Goal: Task Accomplishment & Management: Use online tool/utility

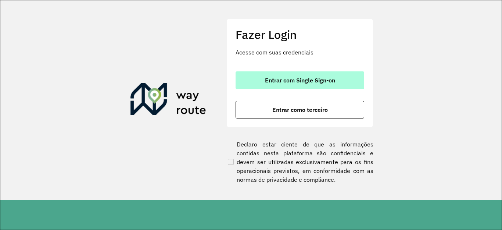
click at [318, 77] on span "Entrar com Single Sign-on" at bounding box center [300, 80] width 70 height 6
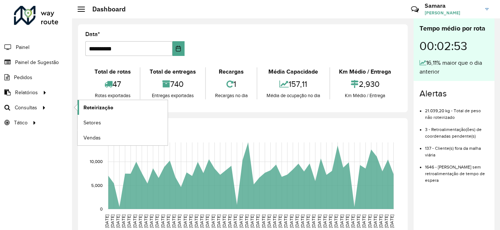
click at [99, 108] on span "Roteirização" at bounding box center [98, 108] width 30 height 8
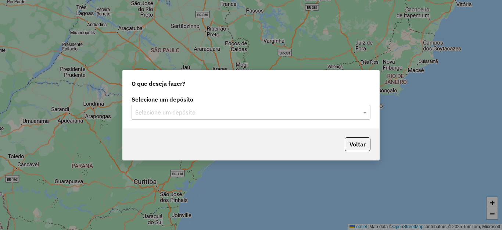
click at [195, 112] on input "text" at bounding box center [243, 112] width 217 height 9
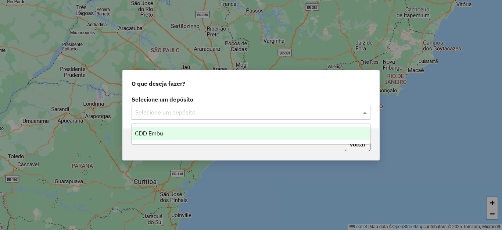
drag, startPoint x: 161, startPoint y: 135, endPoint x: 208, endPoint y: 143, distance: 47.0
click at [161, 135] on span "CDD Embu" at bounding box center [149, 133] width 28 height 6
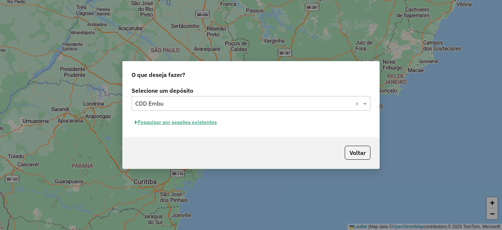
click at [168, 119] on button "Pesquisar por sessões existentes" at bounding box center [176, 122] width 89 height 11
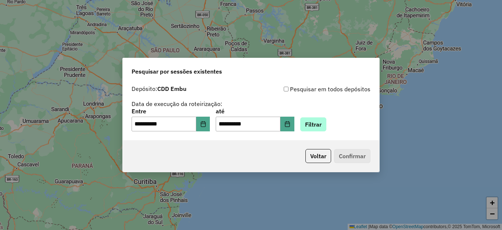
click at [326, 117] on div "**********" at bounding box center [251, 119] width 239 height 23
click at [326, 121] on button "Filtrar" at bounding box center [313, 124] width 26 height 14
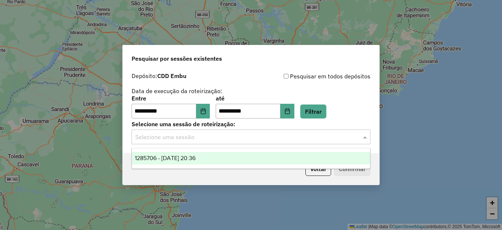
click at [246, 138] on input "text" at bounding box center [243, 137] width 217 height 9
click at [186, 157] on span "1285706 - 30/09/2025 20:36" at bounding box center [165, 158] width 61 height 6
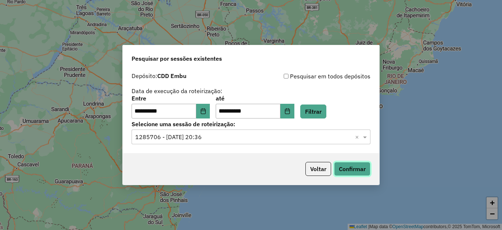
click at [359, 173] on button "Confirmar" at bounding box center [352, 169] width 36 height 14
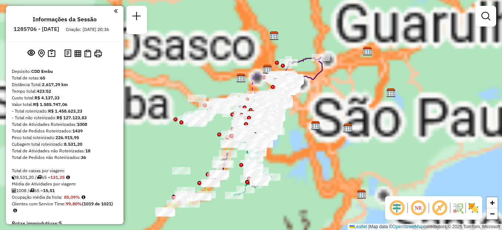
click at [437, 209] on em at bounding box center [440, 208] width 18 height 18
click at [419, 208] on em at bounding box center [419, 208] width 18 height 18
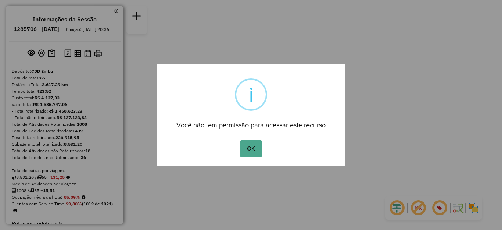
scroll to position [945, 0]
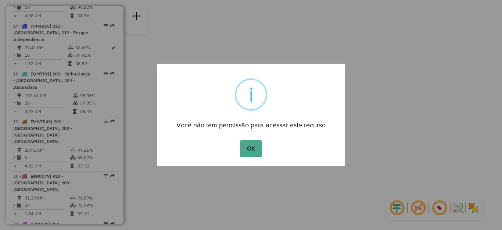
drag, startPoint x: 251, startPoint y: 150, endPoint x: 268, endPoint y: 152, distance: 16.6
click at [250, 150] on button "OK" at bounding box center [251, 148] width 22 height 17
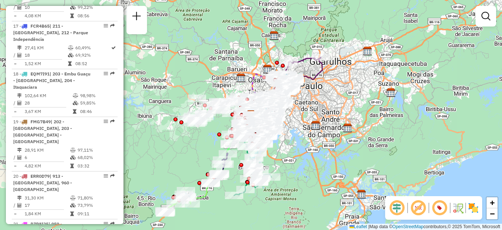
click at [473, 207] on img at bounding box center [474, 208] width 12 height 12
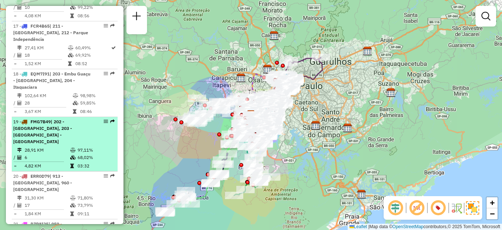
drag, startPoint x: 407, startPoint y: 12, endPoint x: 53, endPoint y: 124, distance: 370.8
click at [53, 124] on span "| 202 - Jardim Aracati, 203 - Embu Guaçu - Itararé" at bounding box center [42, 131] width 59 height 25
select select "**********"
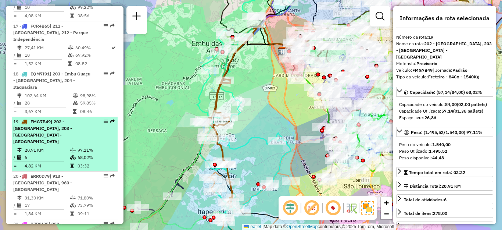
drag, startPoint x: 101, startPoint y: 115, endPoint x: 91, endPoint y: 118, distance: 10.1
click at [91, 118] on div "19 - FMG7B49 | 202 - Jardim Aracati, 203 - Embu Guaçu - Itararé" at bounding box center [64, 131] width 103 height 26
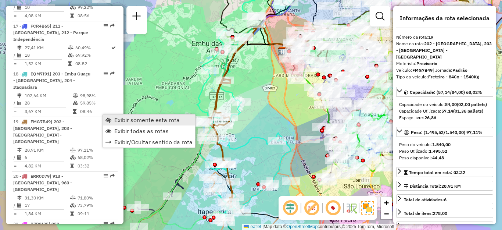
click at [128, 121] on span "Exibir somente esta rota" at bounding box center [146, 120] width 65 height 6
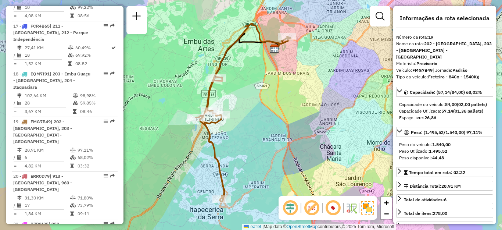
drag, startPoint x: 286, startPoint y: 148, endPoint x: 278, endPoint y: 146, distance: 8.4
click at [278, 146] on div "Janela de atendimento Grade de atendimento Capacidade Transportadoras Veículos …" at bounding box center [251, 115] width 502 height 230
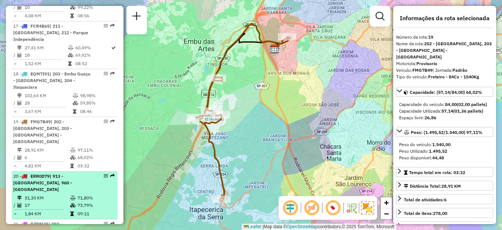
scroll to position [1018, 0]
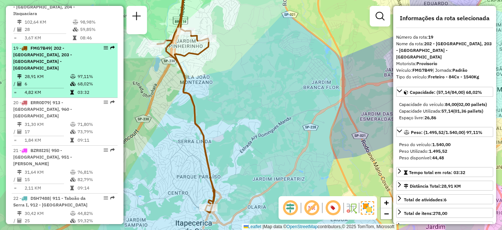
click at [51, 52] on li "19 - FMG7B49 | 202 - Jardim Aracati, 203 - Embu Guaçu - Itararé 28,91 KM 97,11%…" at bounding box center [65, 70] width 106 height 54
